Goal: Information Seeking & Learning: Check status

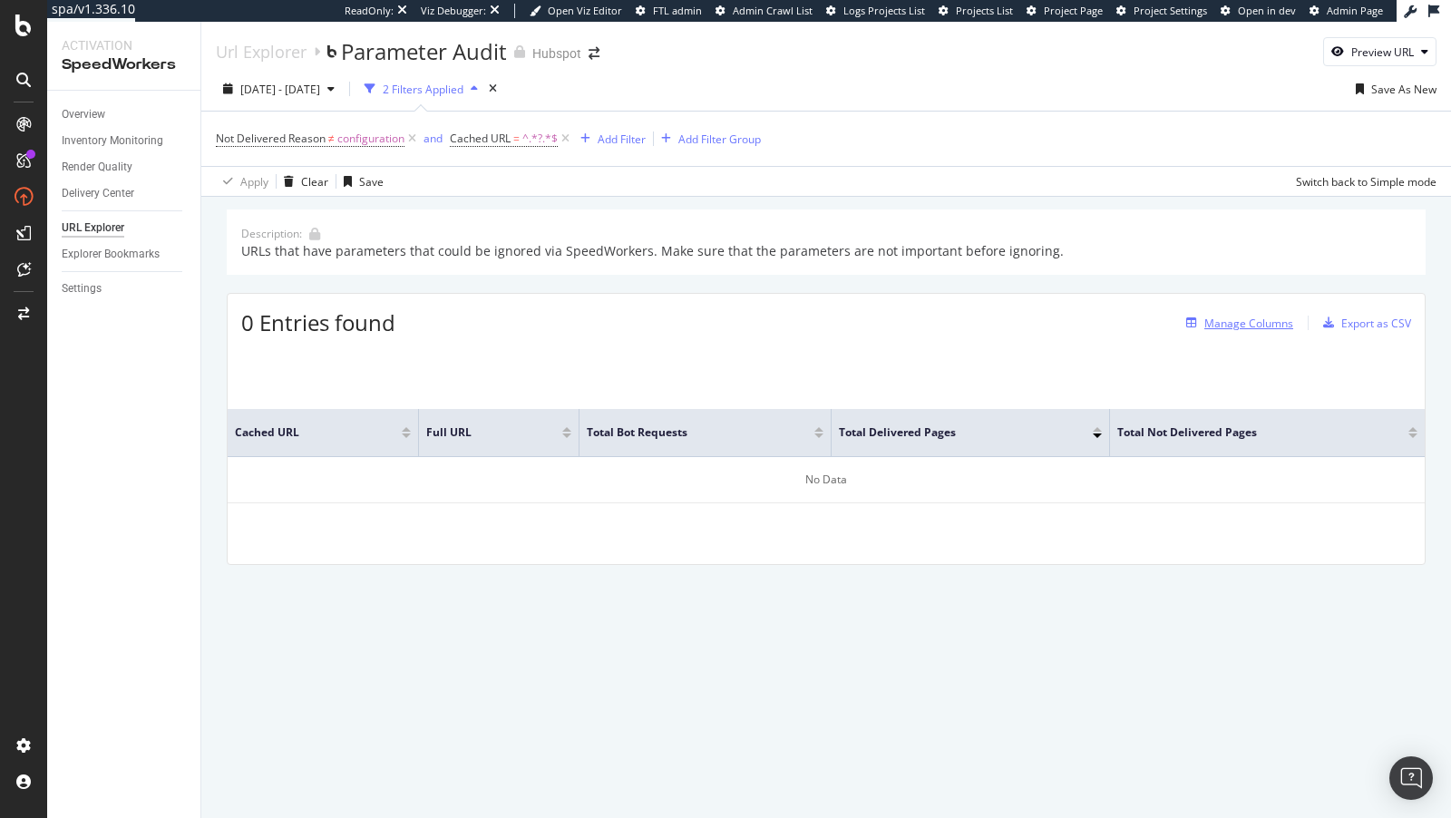
click at [1261, 312] on button "Manage Columns" at bounding box center [1236, 323] width 114 height 22
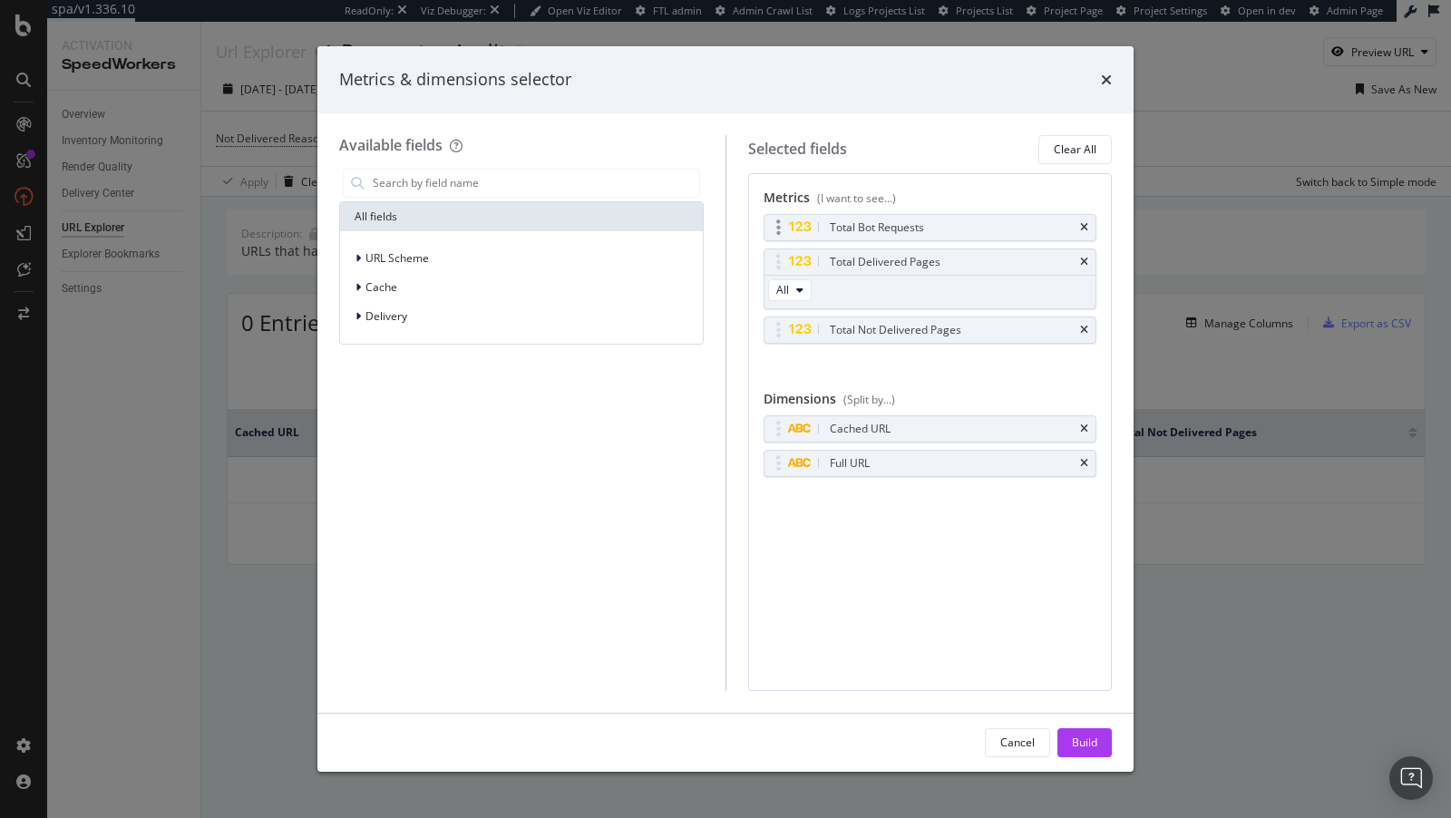
click at [1091, 230] on div "Total Bot Requests" at bounding box center [931, 227] width 332 height 25
click at [1089, 226] on div "Total Bot Requests" at bounding box center [931, 227] width 332 height 25
click at [1087, 320] on div "Total Not Delivered Pages" at bounding box center [931, 329] width 332 height 25
click at [1081, 327] on icon "times" at bounding box center [1084, 330] width 8 height 11
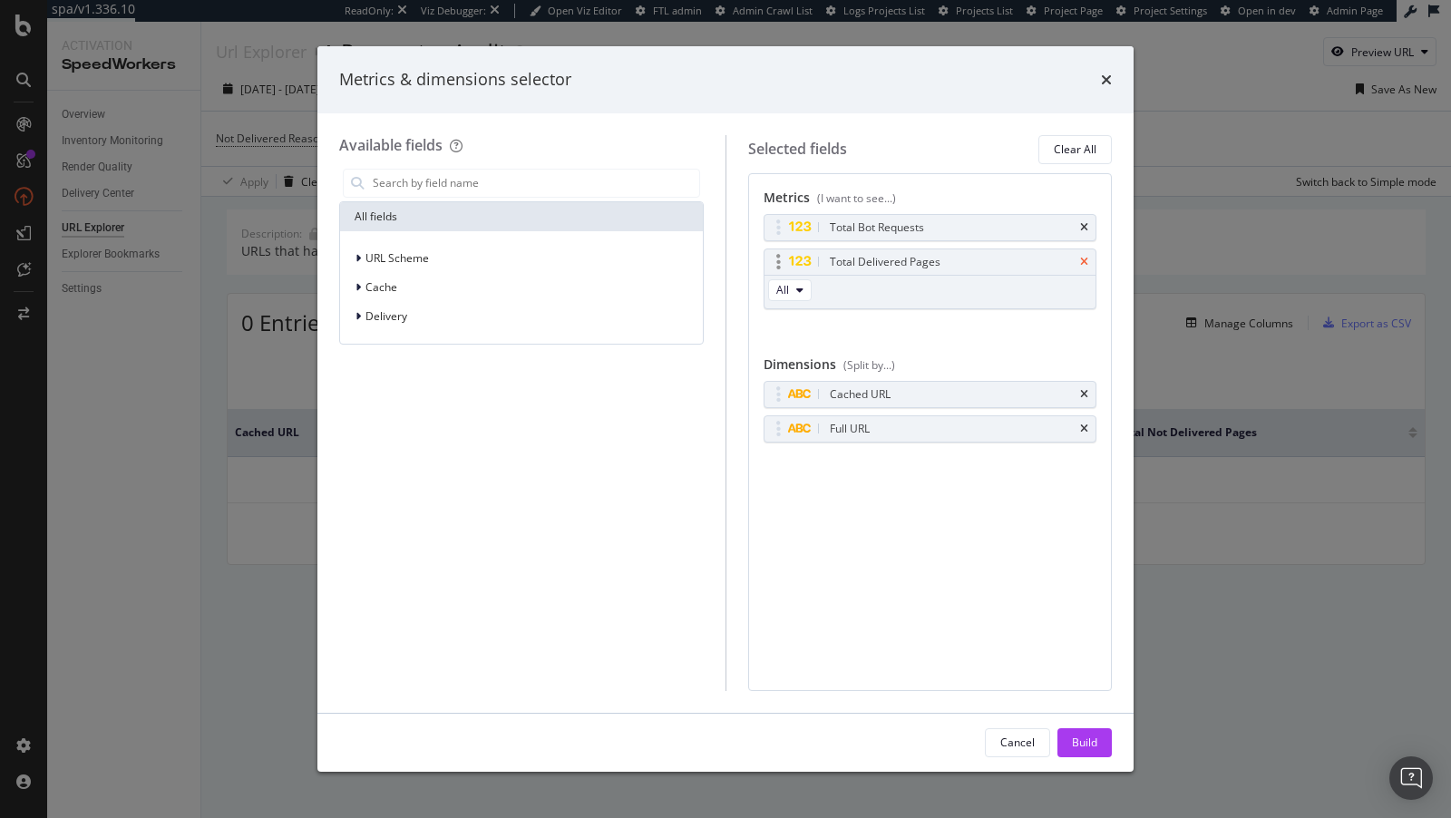
click at [1087, 261] on icon "times" at bounding box center [1084, 262] width 8 height 11
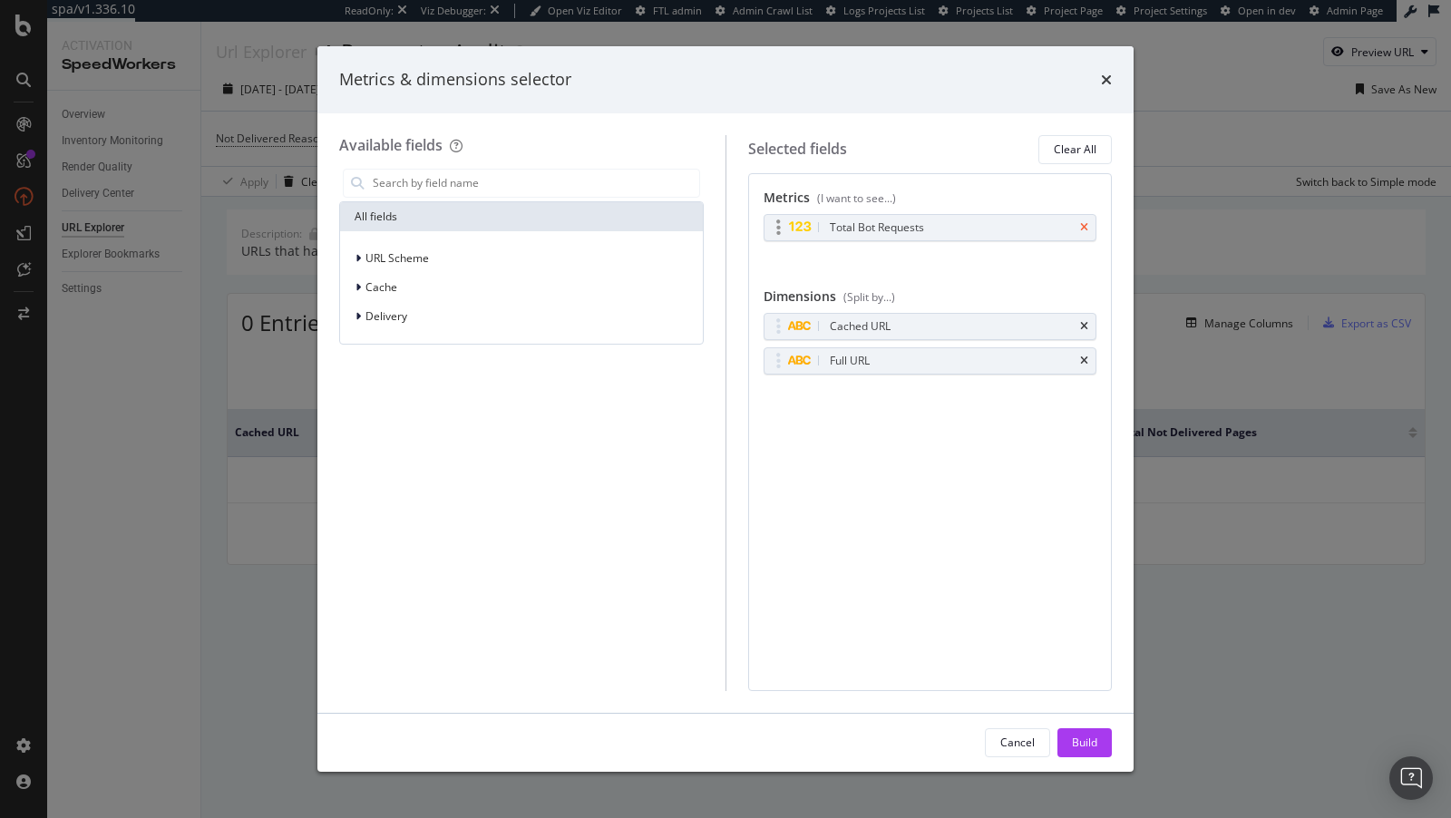
click at [1085, 223] on icon "times" at bounding box center [1084, 227] width 8 height 11
click at [1074, 736] on div "Build" at bounding box center [1084, 742] width 25 height 15
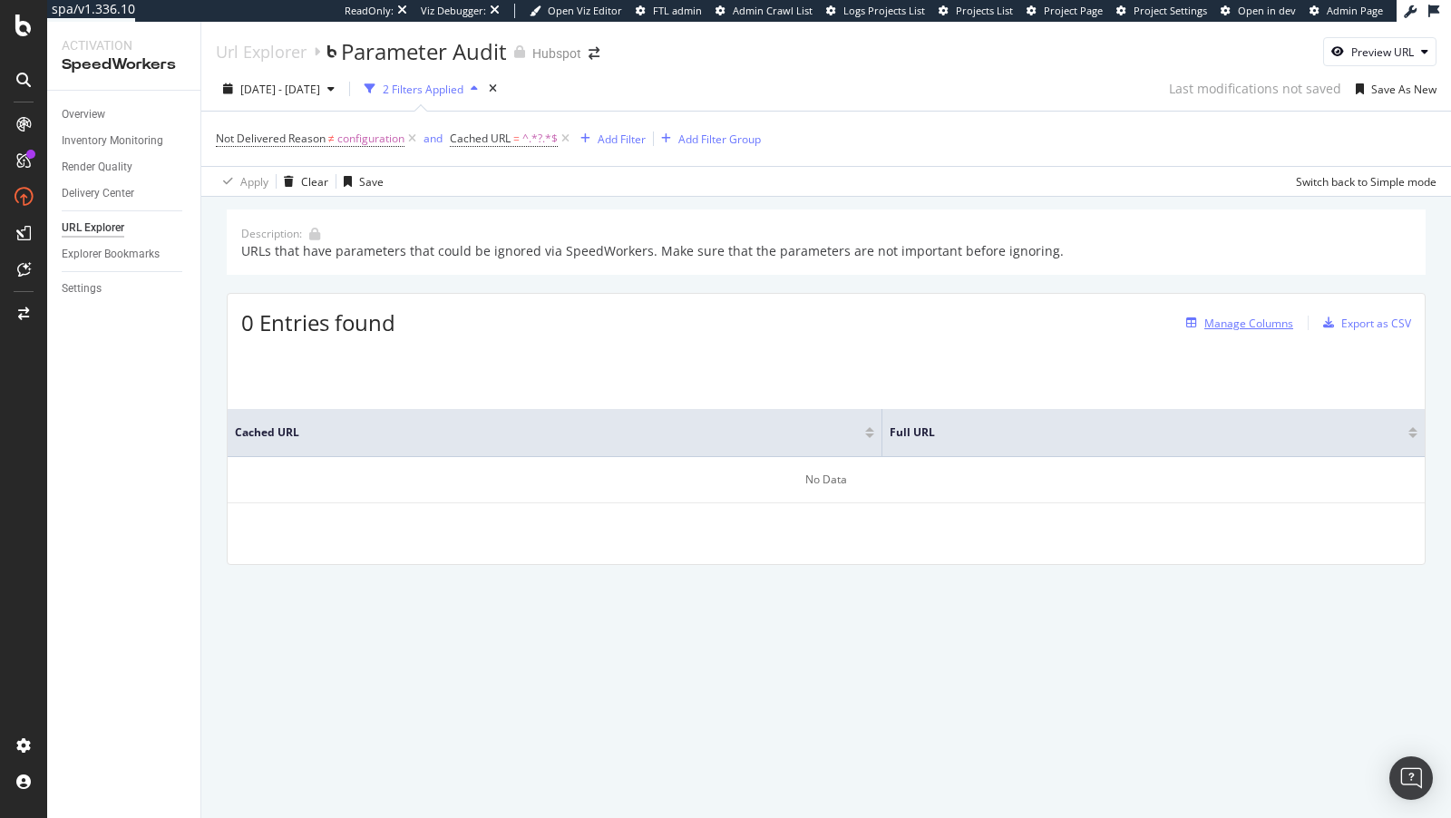
click at [1241, 323] on div "Manage Columns" at bounding box center [1248, 323] width 89 height 15
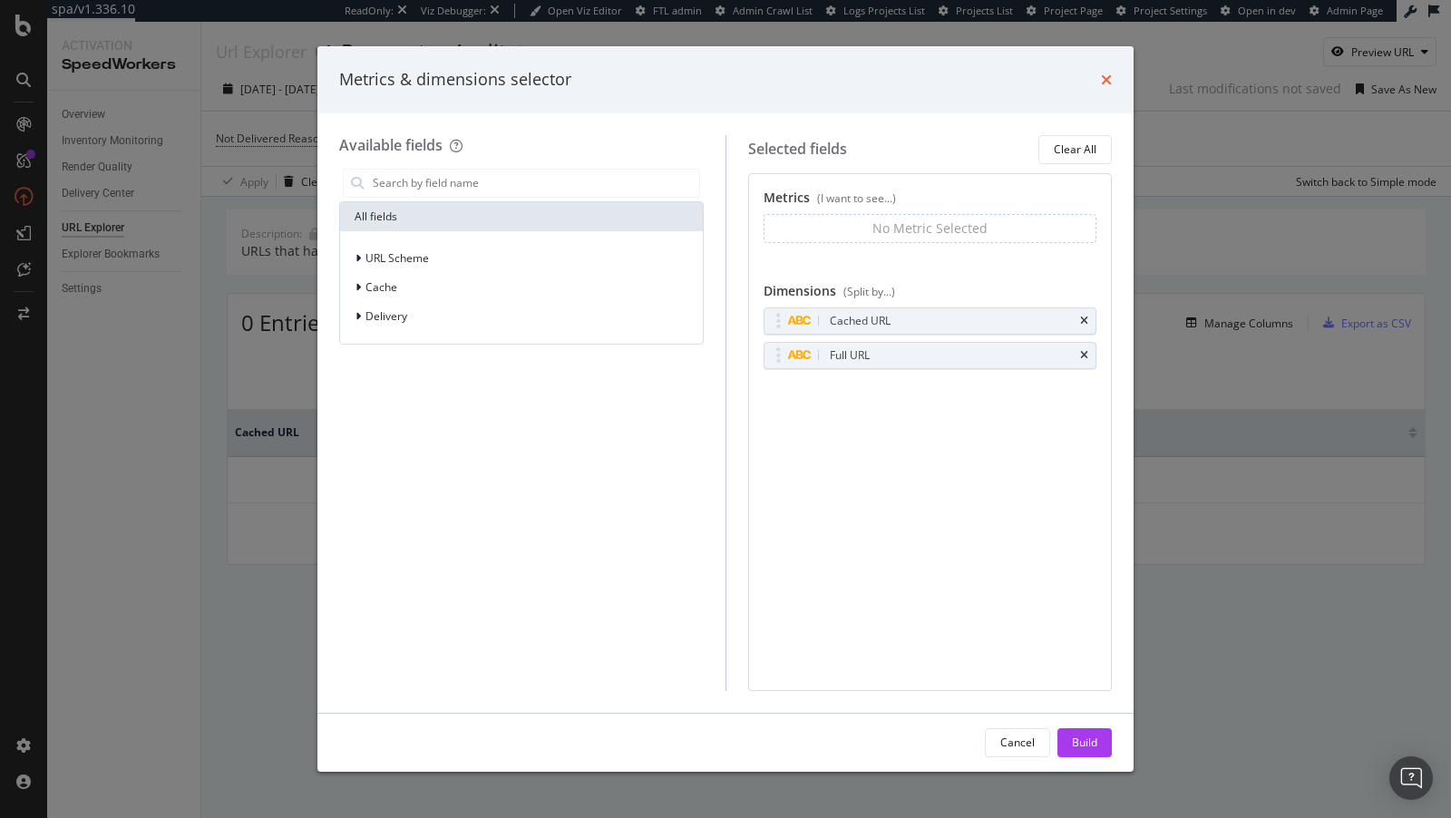
click at [1109, 76] on icon "times" at bounding box center [1106, 80] width 11 height 15
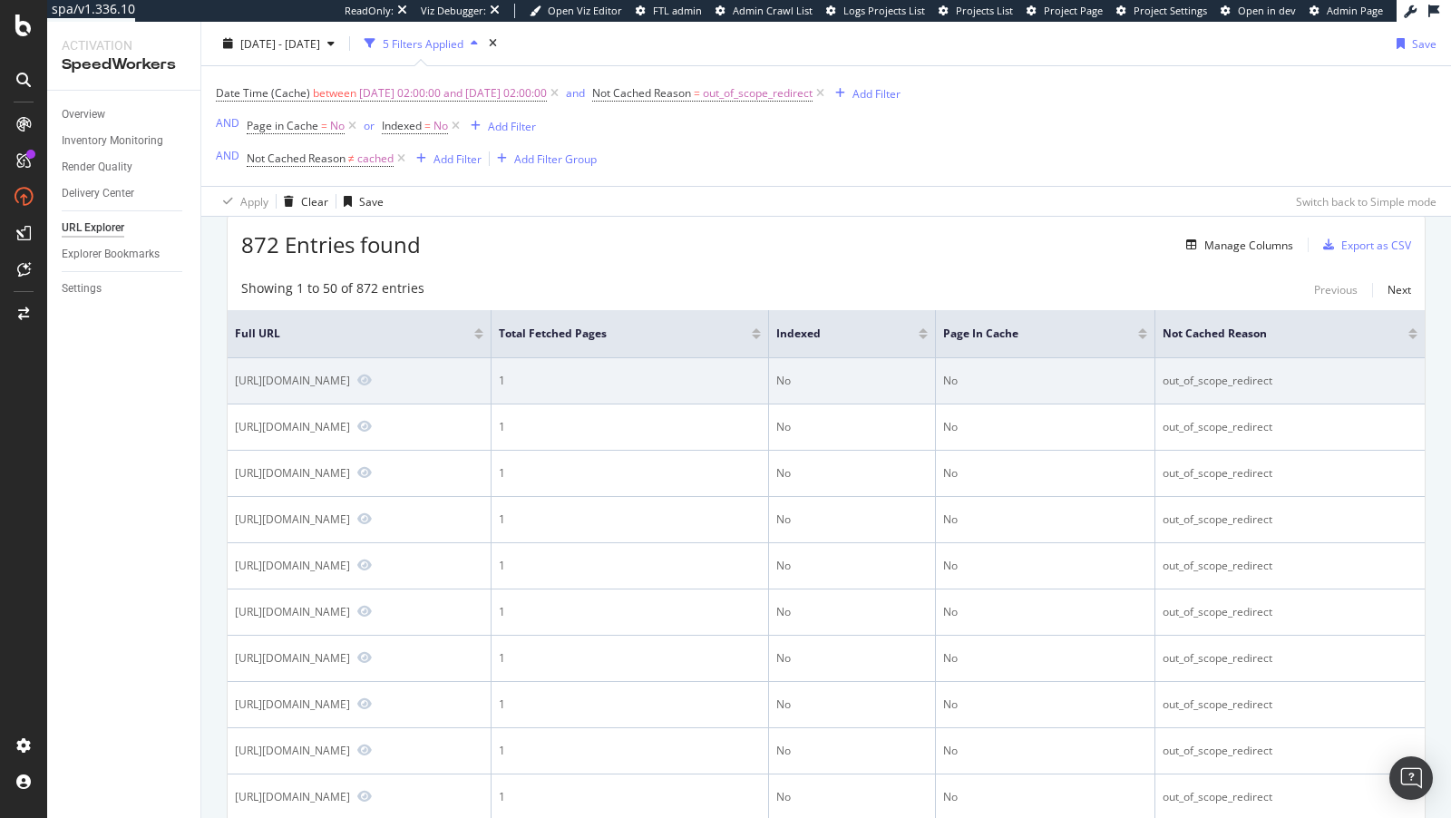
scroll to position [77, 0]
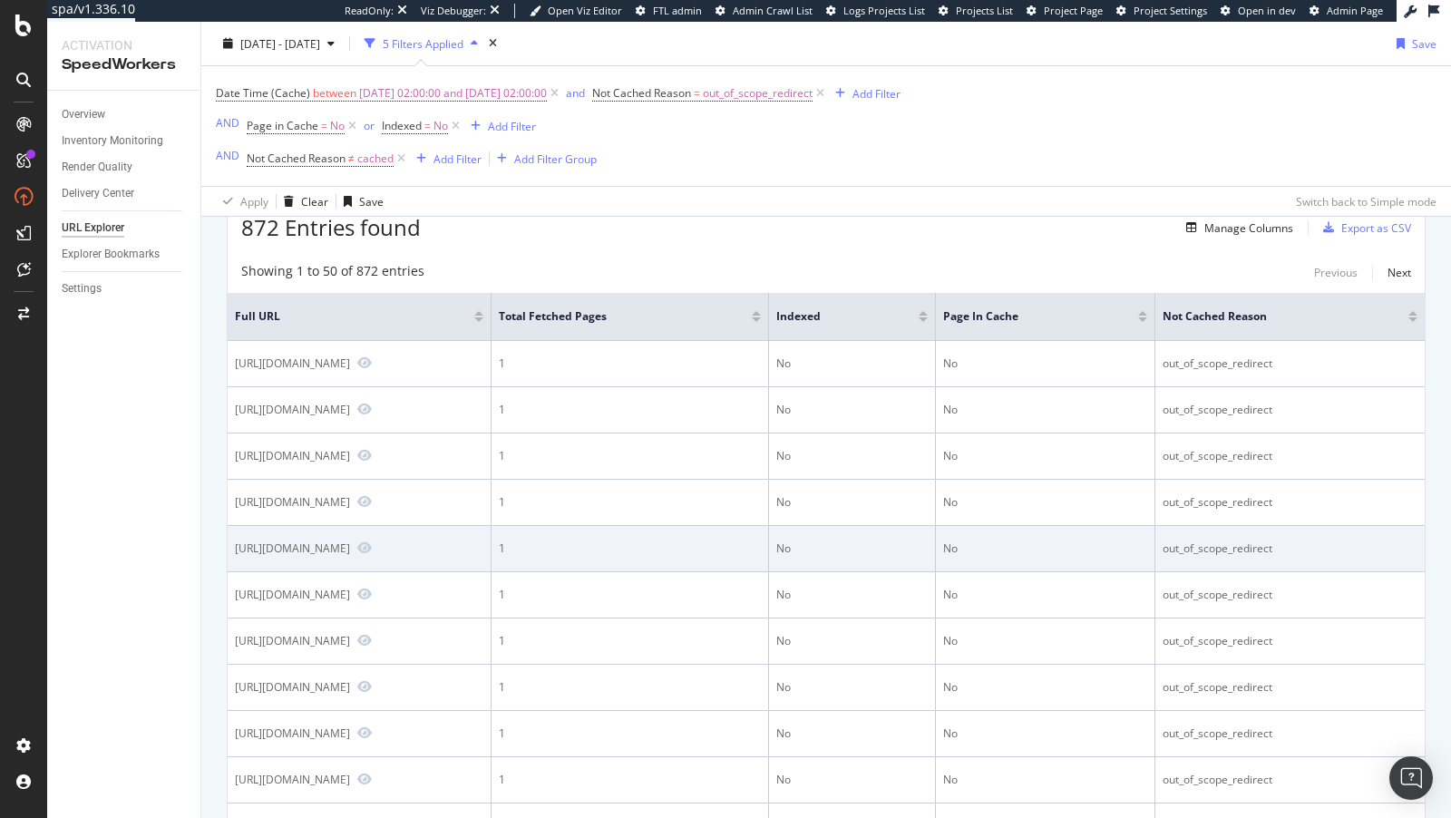
drag, startPoint x: 396, startPoint y: 659, endPoint x: 482, endPoint y: 657, distance: 85.3
click at [350, 556] on div "[URL][DOMAIN_NAME]" at bounding box center [292, 548] width 115 height 15
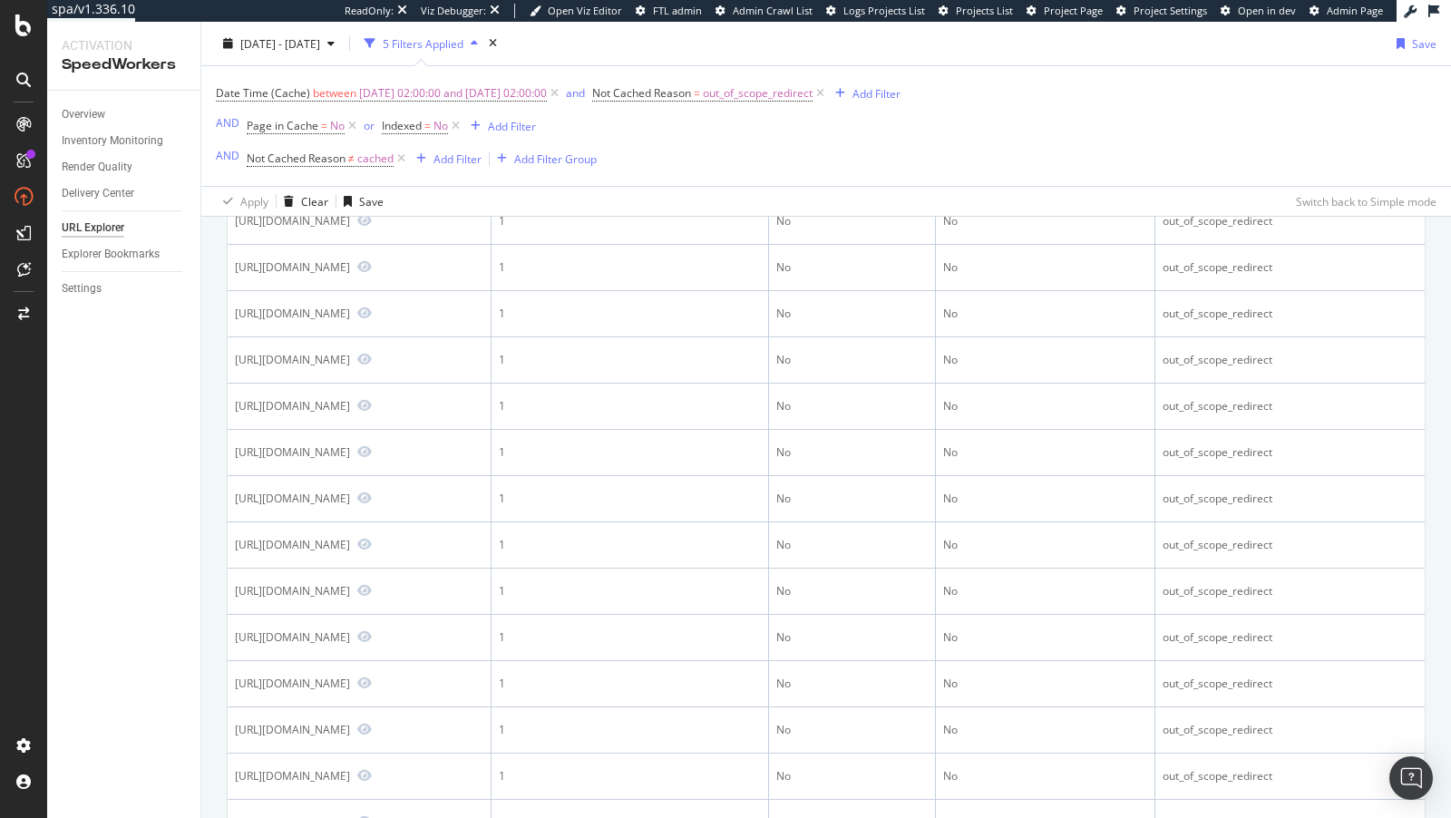
scroll to position [1374, 0]
click at [372, 44] on icon "Preview https://us.rs-online.com/stores/store/redirect/___store/chile_eng/___fr…" at bounding box center [364, 37] width 15 height 13
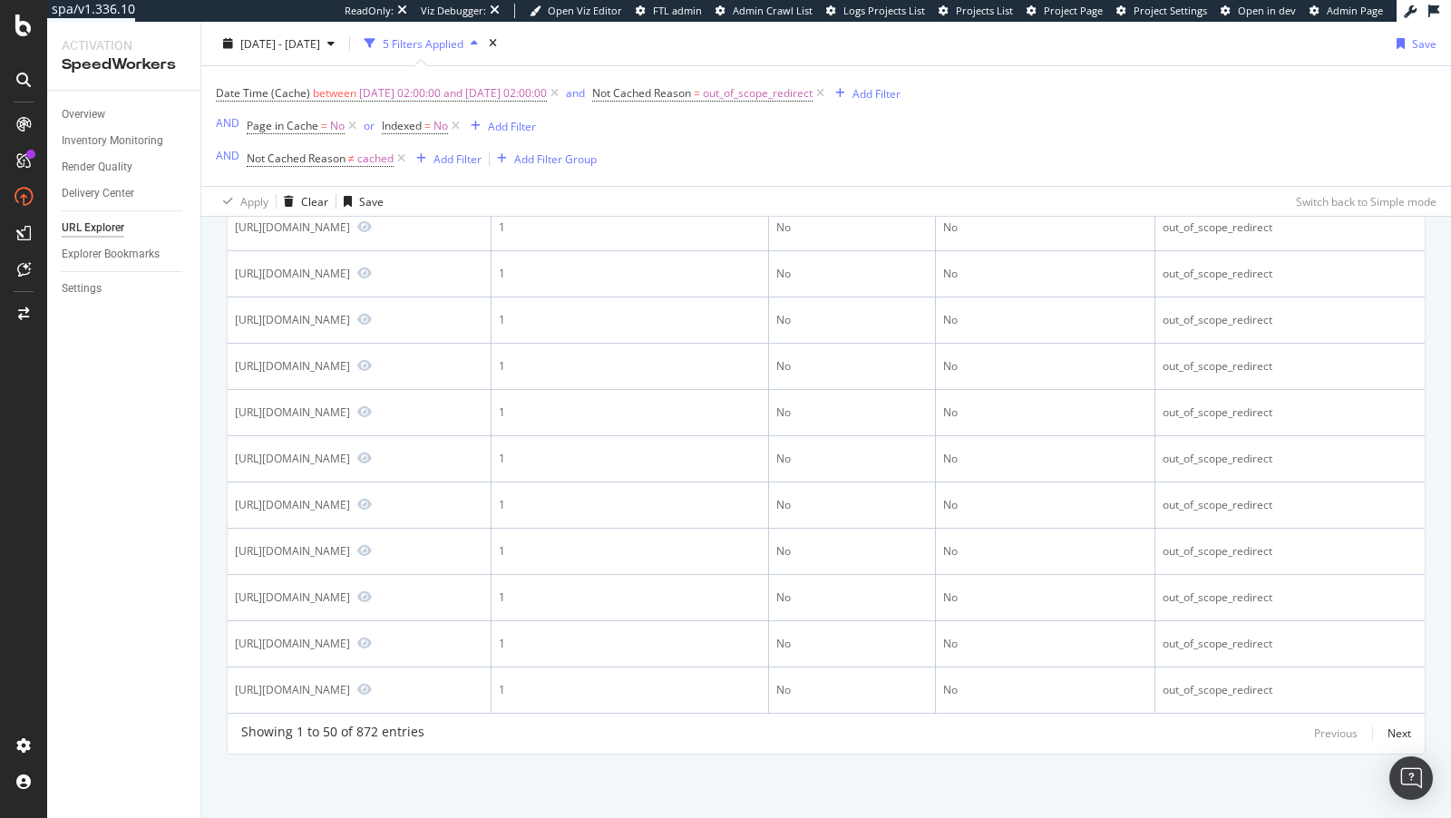
scroll to position [2996, 0]
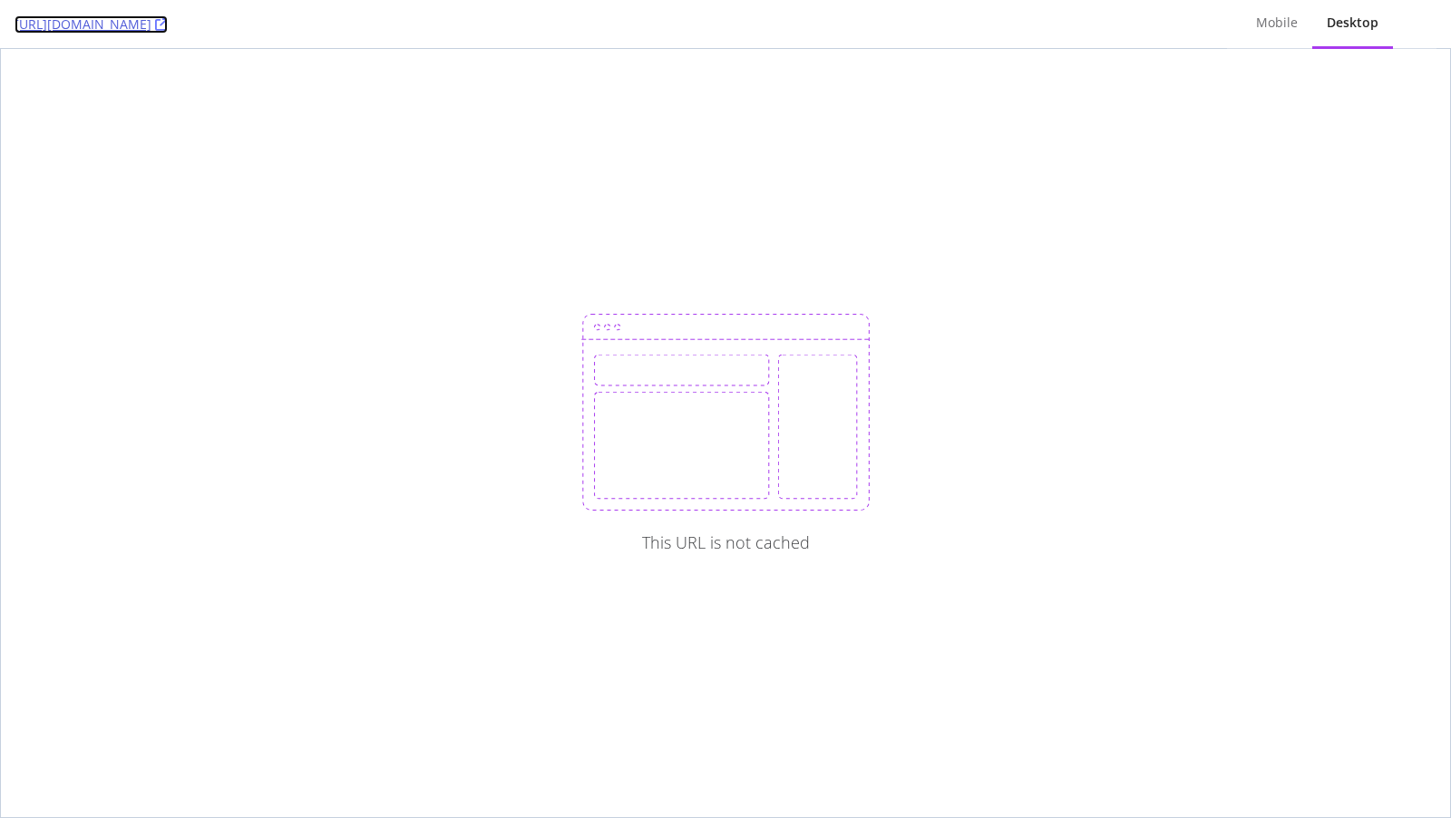
click at [168, 24] on link "https://us.rs-online.com/stores/store/redirect/___store/chile_eng/___from_store…" at bounding box center [91, 24] width 153 height 18
